Goal: Information Seeking & Learning: Learn about a topic

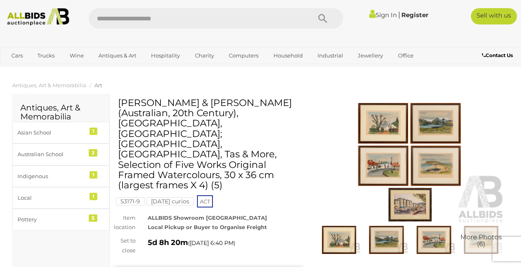
click at [388, 116] on img at bounding box center [409, 163] width 189 height 122
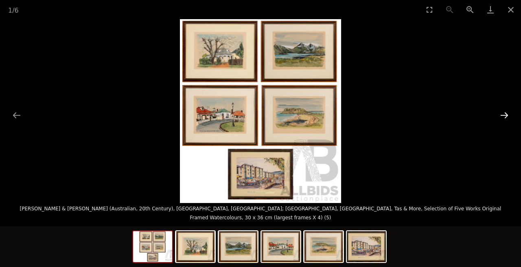
click at [505, 114] on button "Next slide" at bounding box center [504, 115] width 17 height 16
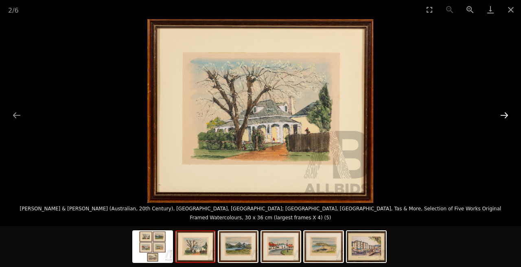
click at [505, 114] on button "Next slide" at bounding box center [504, 115] width 17 height 16
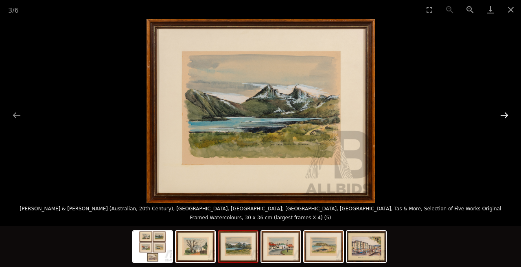
click at [505, 114] on button "Next slide" at bounding box center [504, 115] width 17 height 16
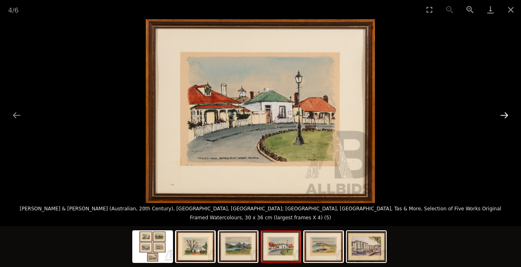
click at [505, 114] on button "Next slide" at bounding box center [504, 115] width 17 height 16
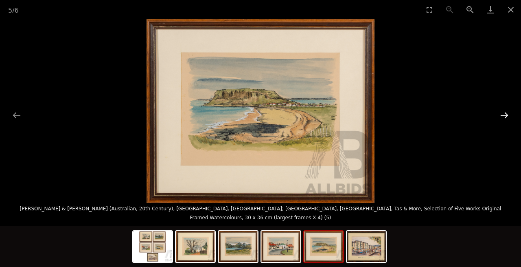
click at [505, 114] on button "Next slide" at bounding box center [504, 115] width 17 height 16
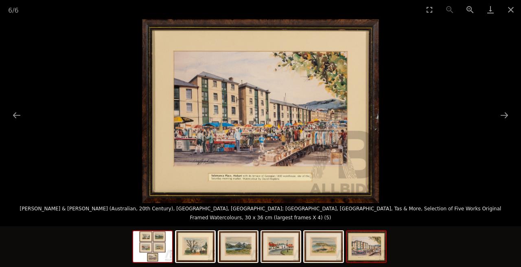
click at [151, 241] on img at bounding box center [152, 246] width 39 height 31
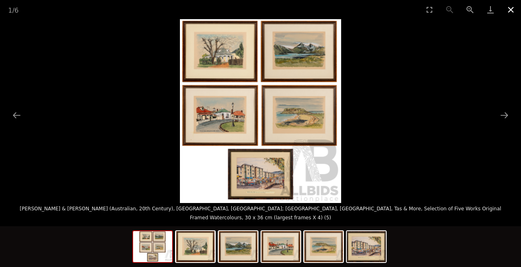
click at [514, 5] on button "Close gallery" at bounding box center [511, 9] width 20 height 19
